Goal: Find specific page/section: Find specific page/section

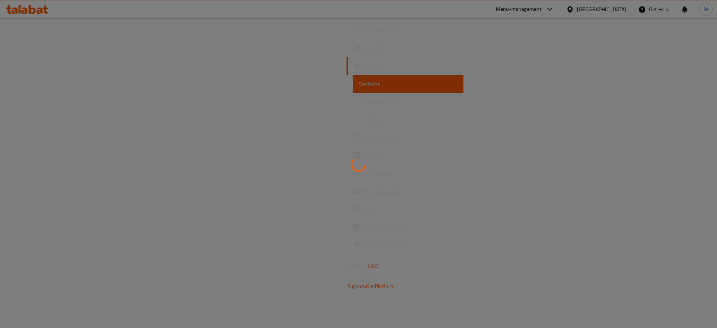
click at [619, 12] on div "[GEOGRAPHIC_DATA]" at bounding box center [601, 9] width 49 height 8
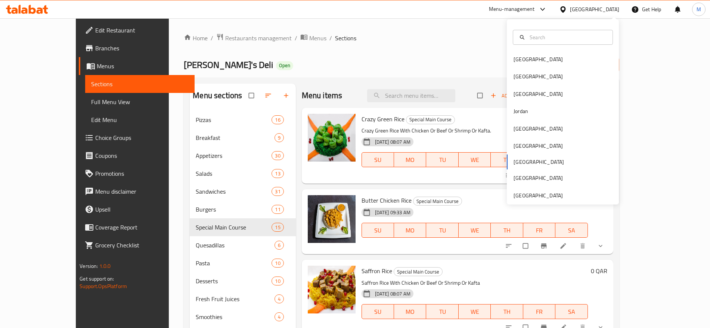
click at [619, 12] on div "[GEOGRAPHIC_DATA]" at bounding box center [594, 9] width 49 height 8
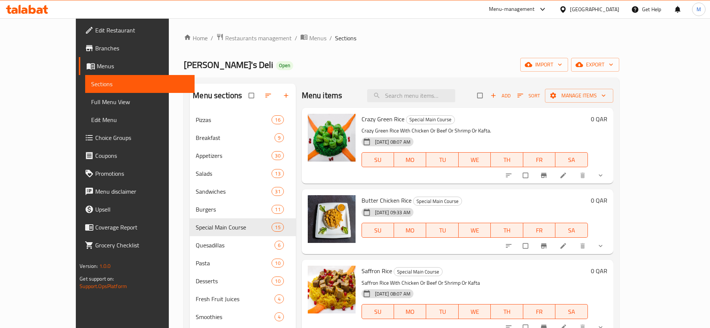
click at [619, 12] on div "[GEOGRAPHIC_DATA]" at bounding box center [594, 9] width 49 height 8
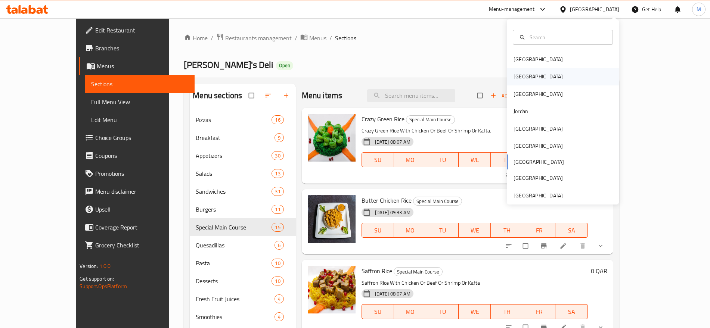
click at [534, 78] on div "Egypt" at bounding box center [563, 76] width 112 height 17
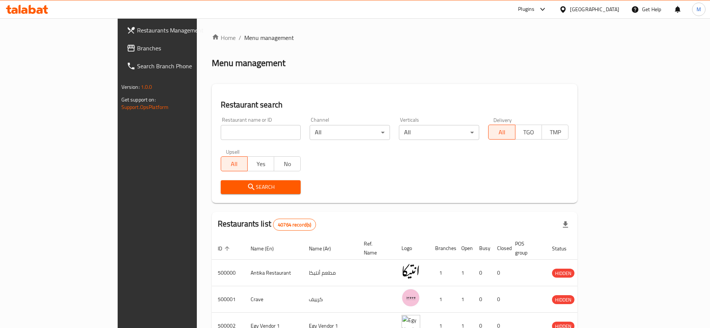
click at [137, 46] on span "Branches" at bounding box center [183, 48] width 93 height 9
